Goal: Transaction & Acquisition: Purchase product/service

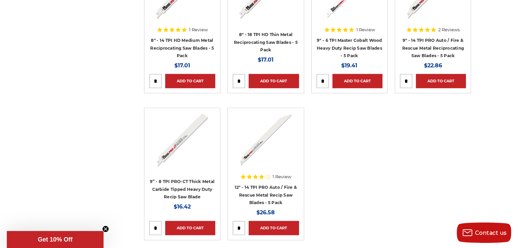
scroll to position [783, 0]
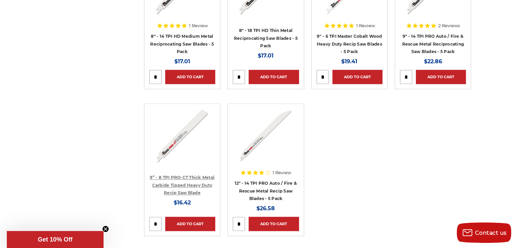
click at [181, 182] on link "9” - 8 TPI PRO-CT Thick Metal Carbide Tipped Heavy Duty Recip Saw Blade" at bounding box center [182, 185] width 65 height 20
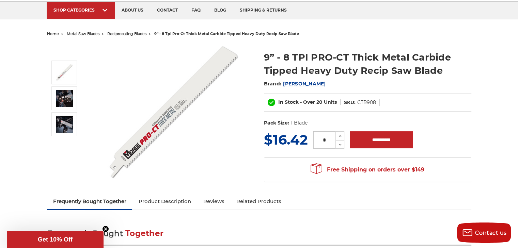
scroll to position [102, 0]
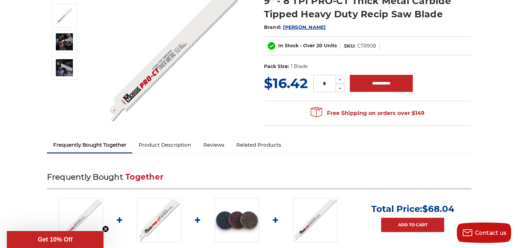
click at [217, 147] on link "Reviews" at bounding box center [213, 145] width 33 height 15
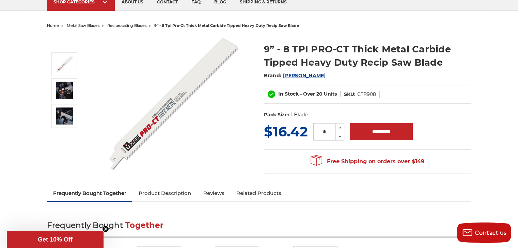
scroll to position [0, 0]
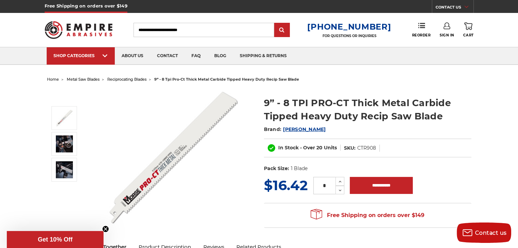
click at [175, 149] on img at bounding box center [173, 157] width 136 height 136
